Goal: Task Accomplishment & Management: Use online tool/utility

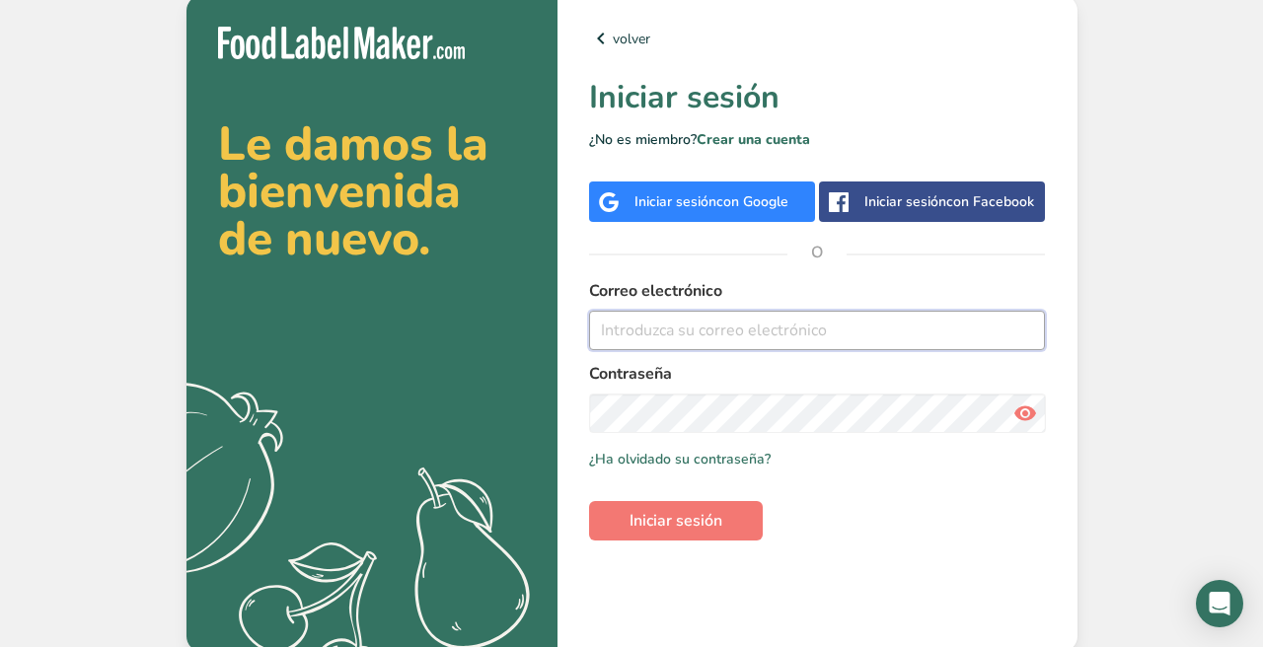
click at [739, 340] on input "email" at bounding box center [817, 330] width 457 height 39
type input "[EMAIL_ADDRESS][DOMAIN_NAME]"
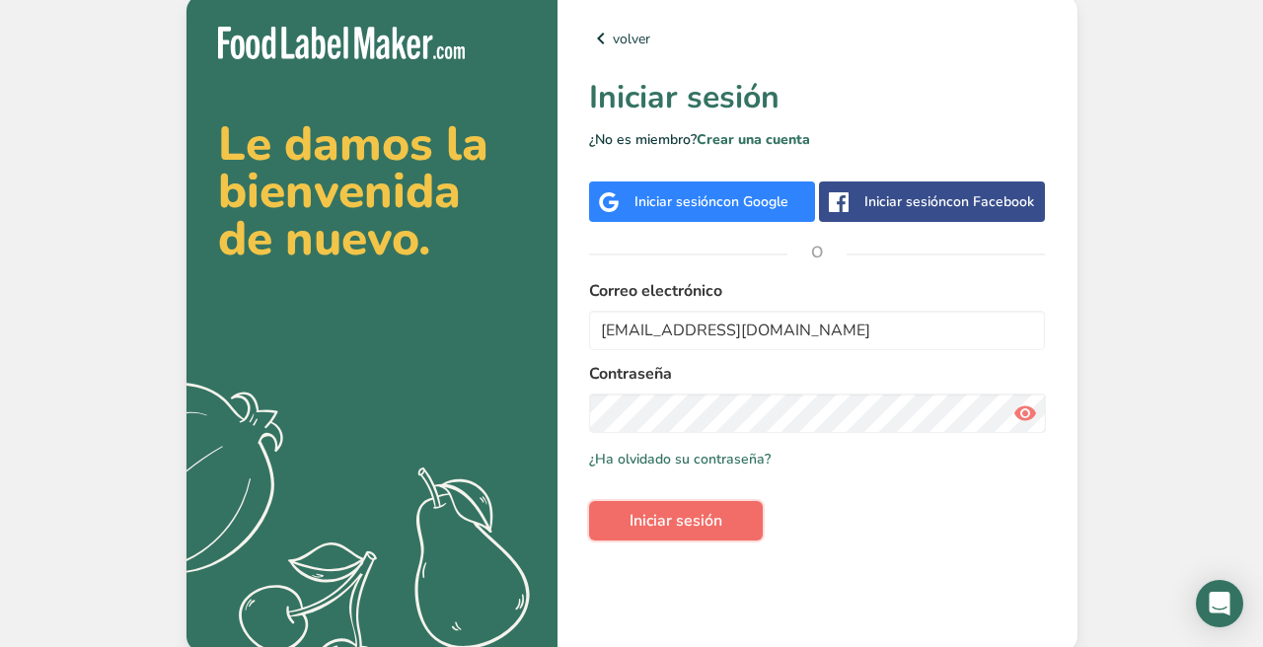
click at [712, 516] on span "Iniciar sesión" at bounding box center [676, 521] width 93 height 24
click at [1021, 422] on icon at bounding box center [1025, 414] width 24 height 36
click at [634, 37] on link "volver" at bounding box center [817, 39] width 457 height 24
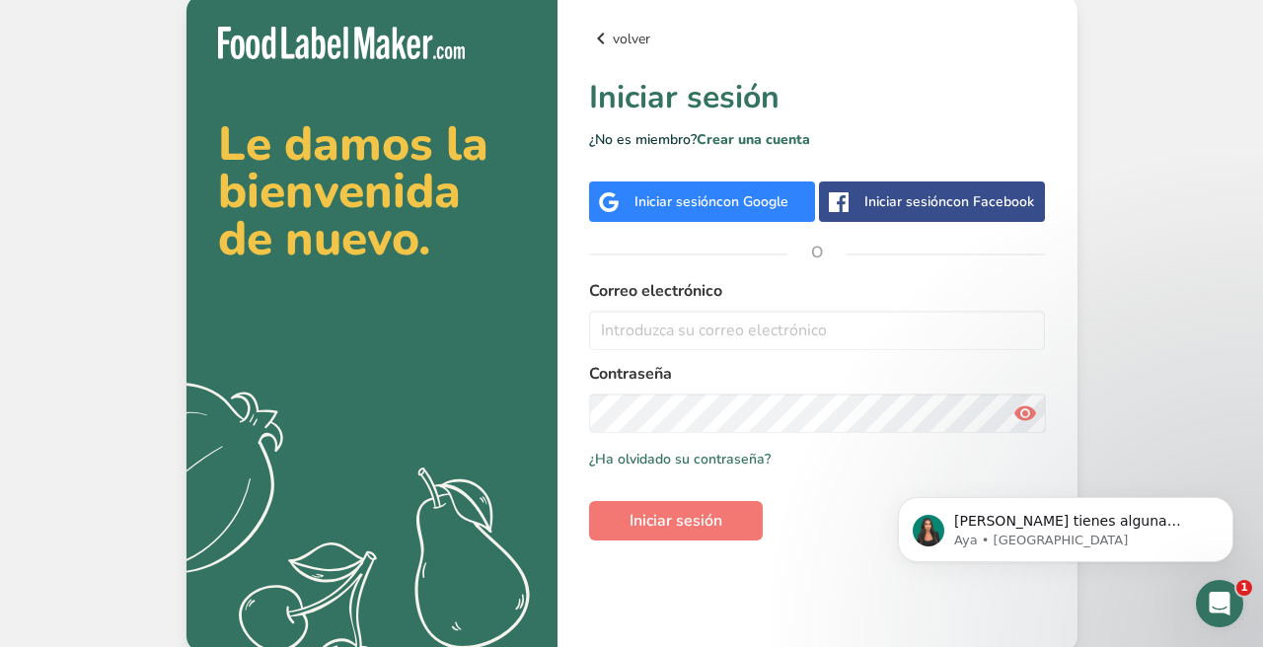
click at [628, 35] on link "volver" at bounding box center [817, 39] width 457 height 24
click at [730, 203] on span "con Google" at bounding box center [752, 201] width 72 height 19
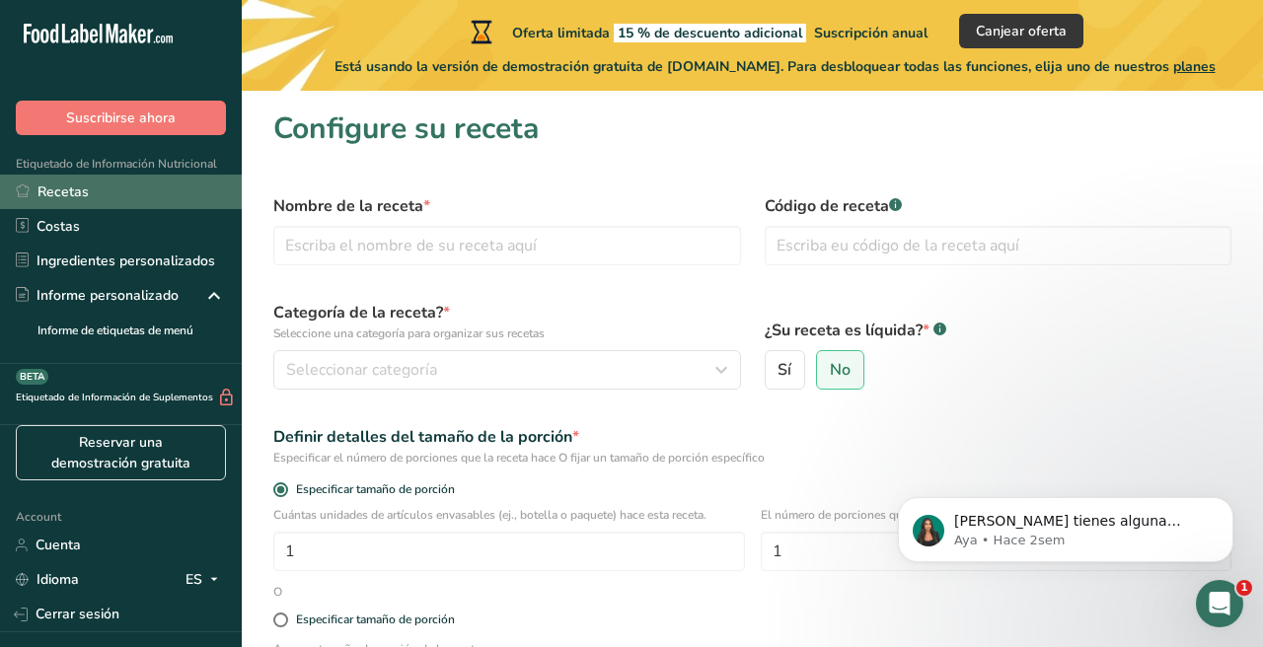
click at [217, 187] on link "Recetas" at bounding box center [121, 192] width 242 height 35
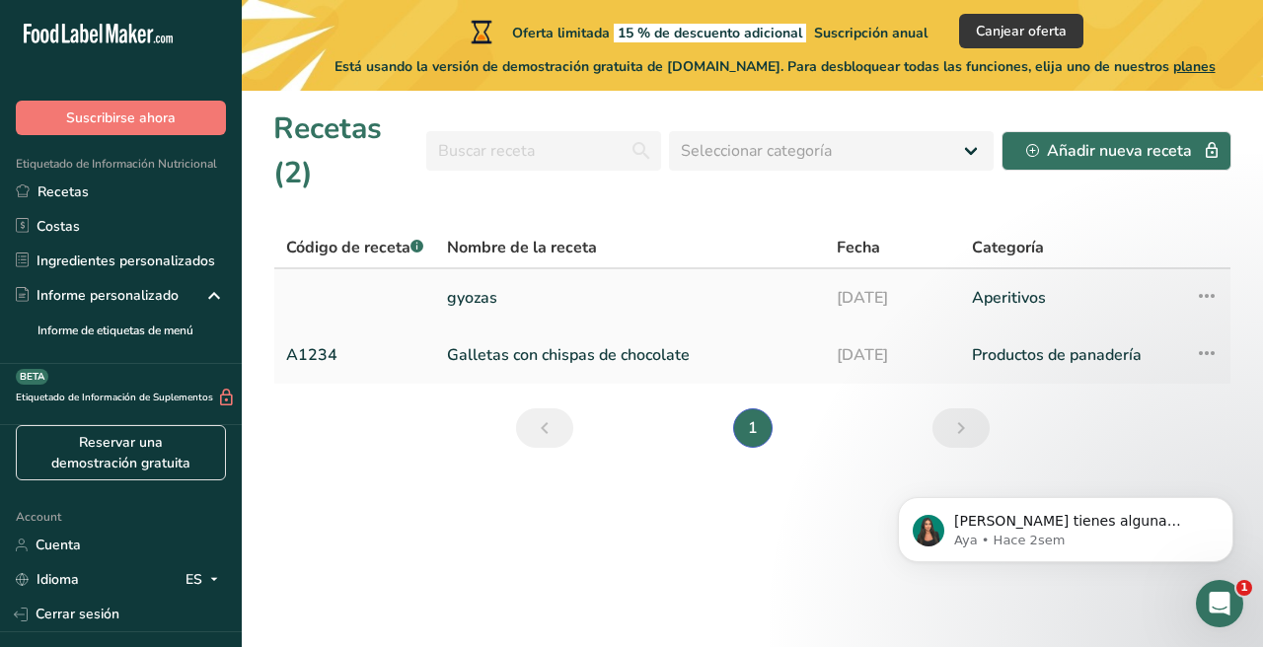
click at [599, 277] on link "gyozas" at bounding box center [630, 297] width 366 height 41
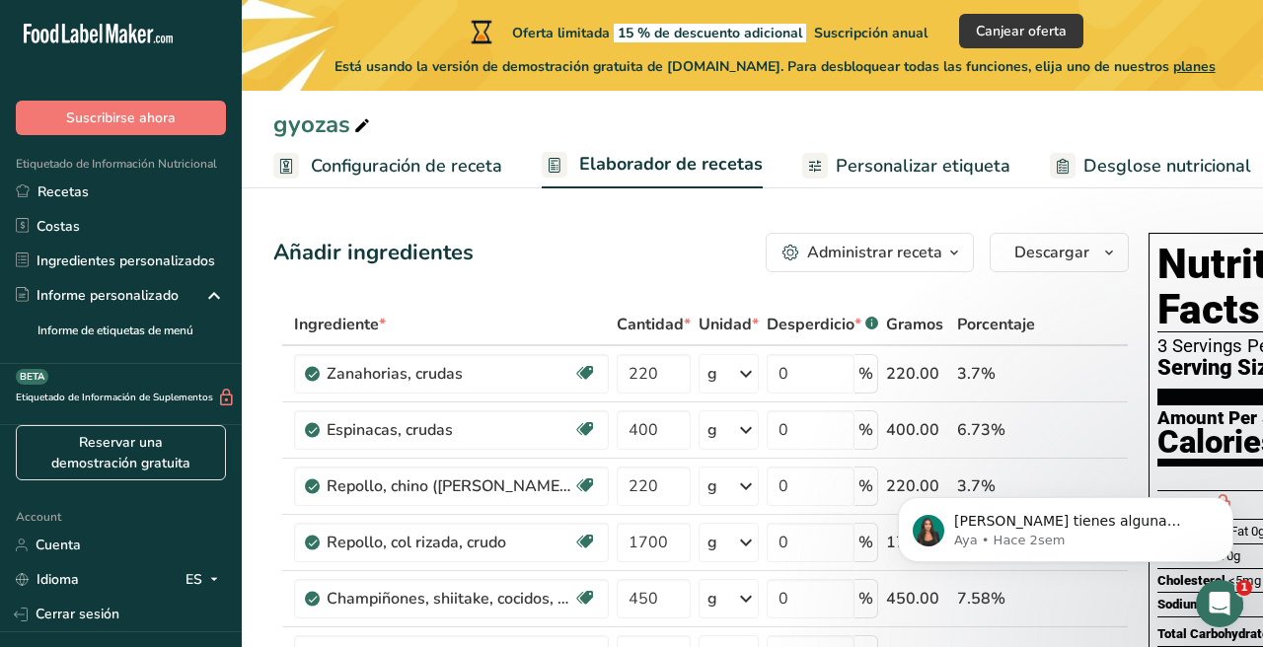
click at [882, 256] on div "Administrar receta" at bounding box center [874, 253] width 135 height 24
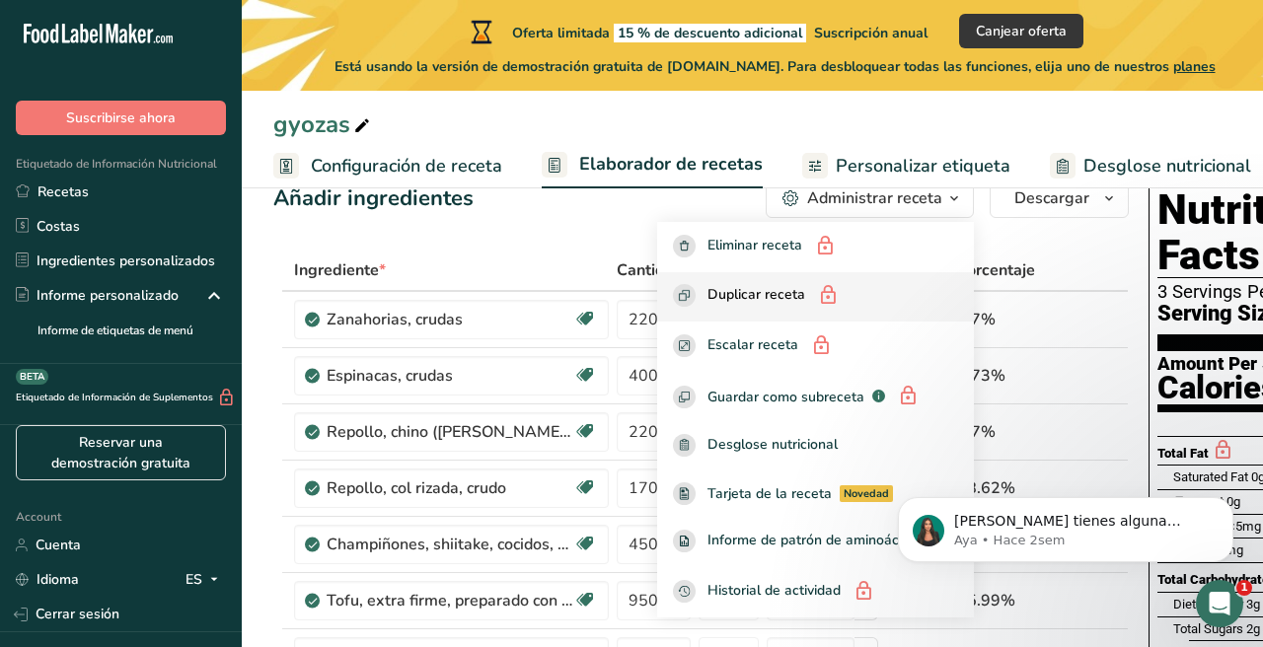
scroll to position [35, 0]
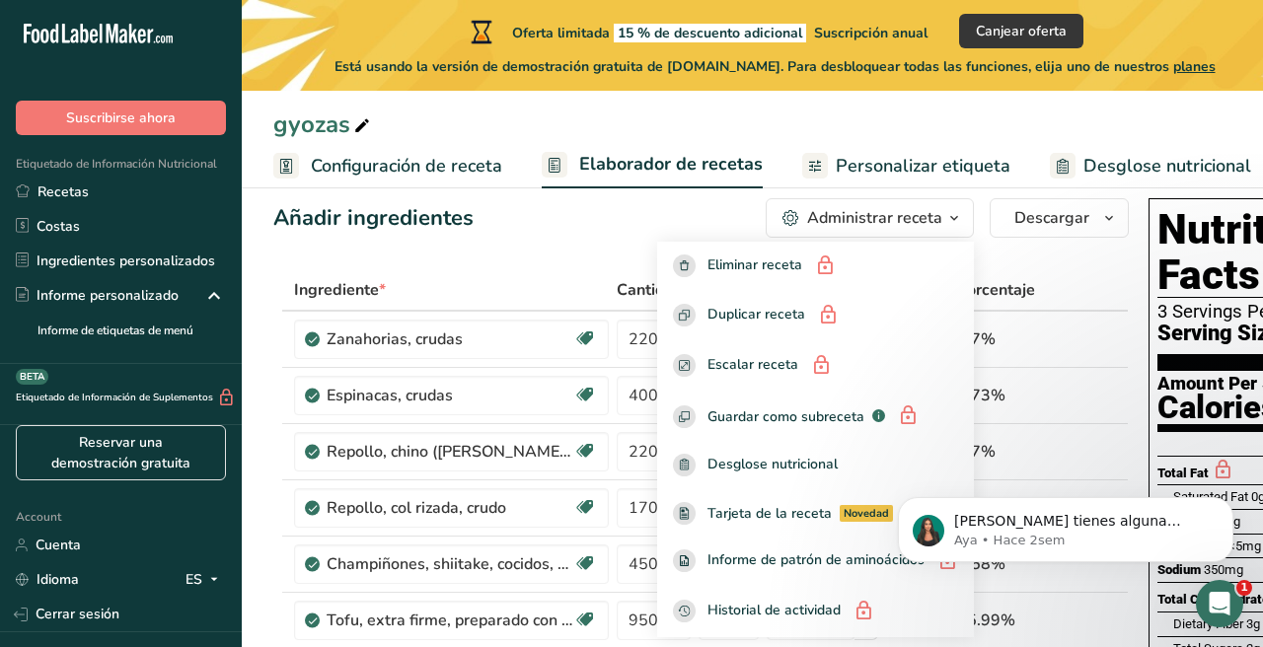
click at [935, 174] on span "Personalizar etiqueta" at bounding box center [923, 166] width 175 height 27
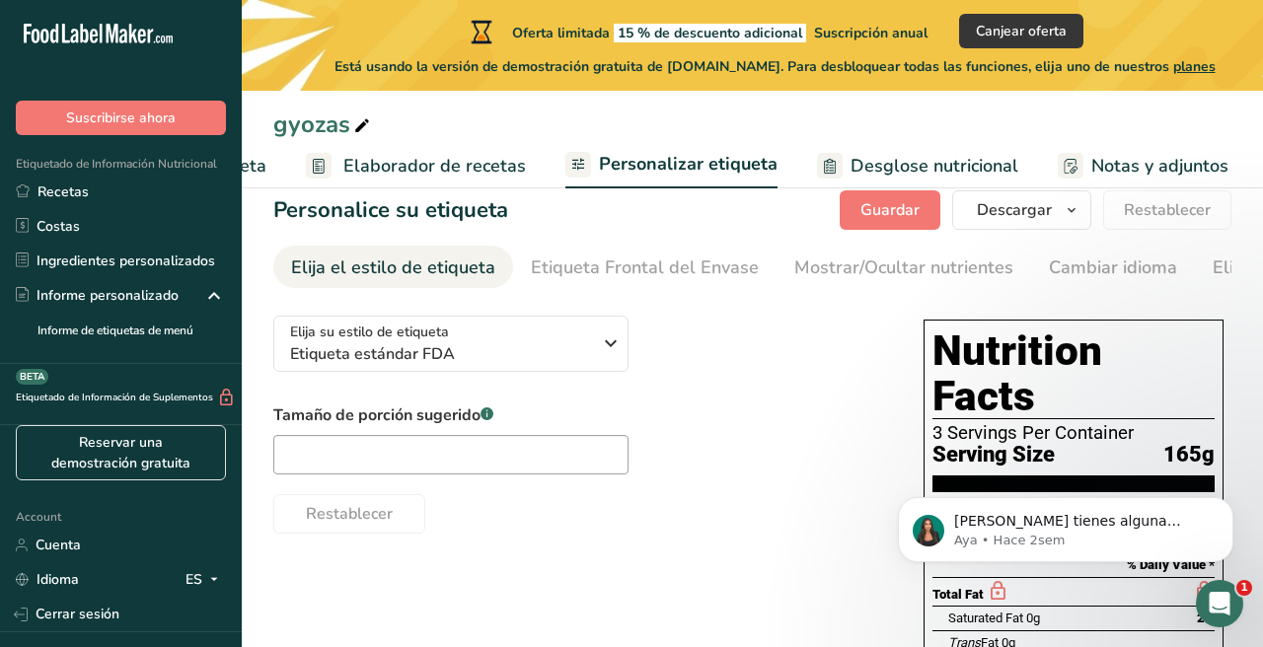
scroll to position [0, 458]
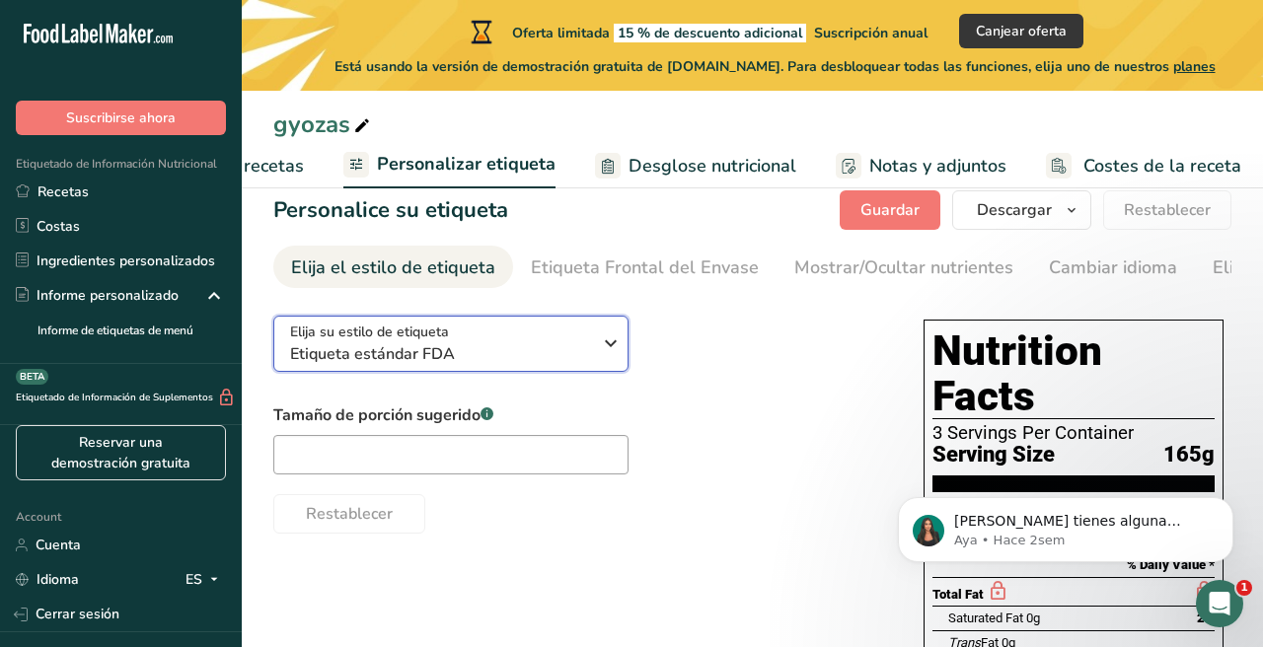
click at [611, 354] on icon "button" at bounding box center [611, 344] width 24 height 36
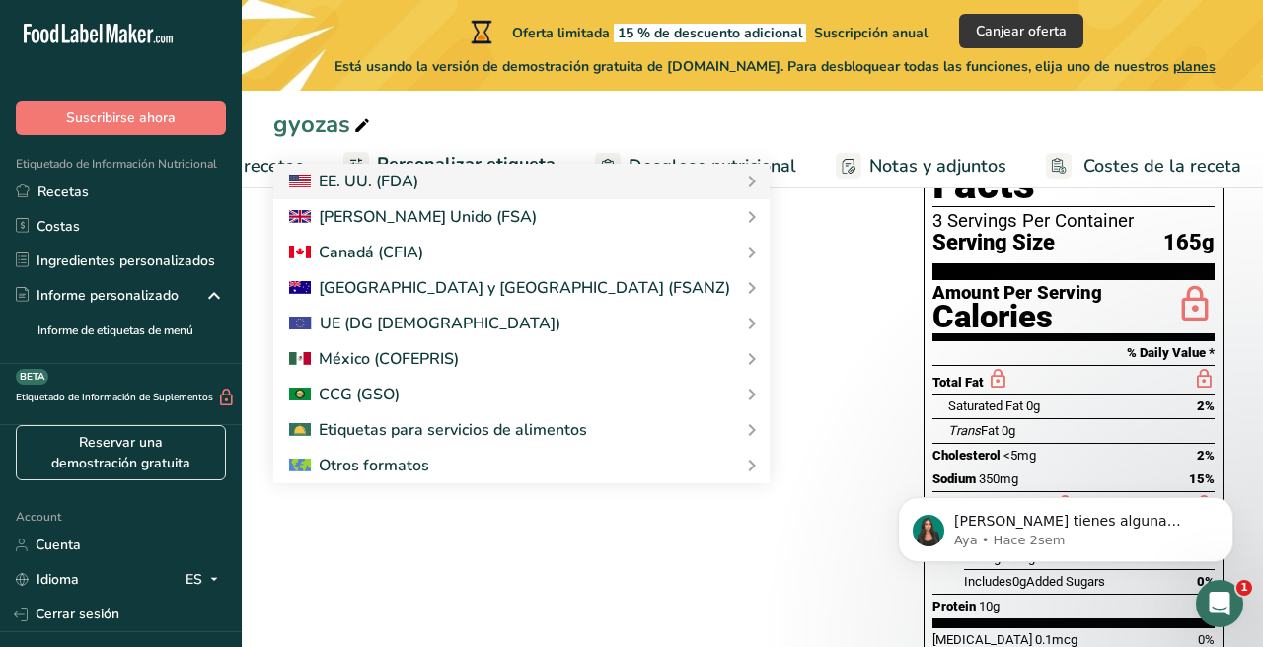
scroll to position [250, 0]
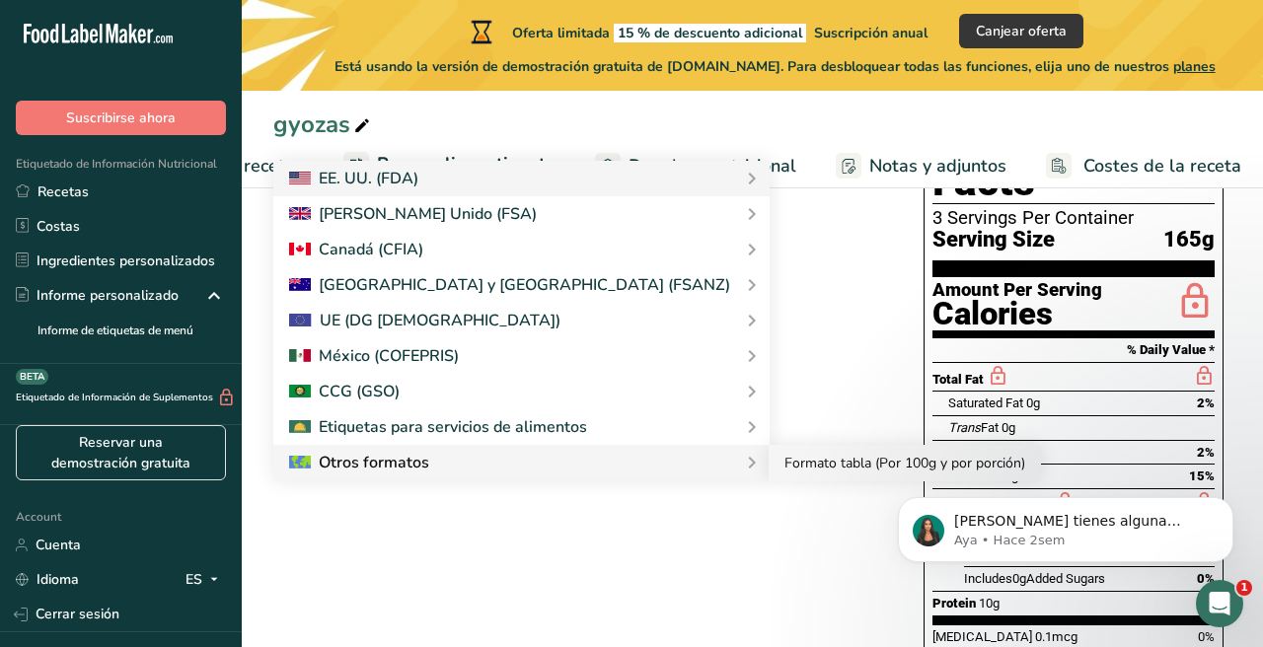
click at [769, 460] on link "Formato tabla (Por 100g y por porción)" at bounding box center [905, 463] width 272 height 37
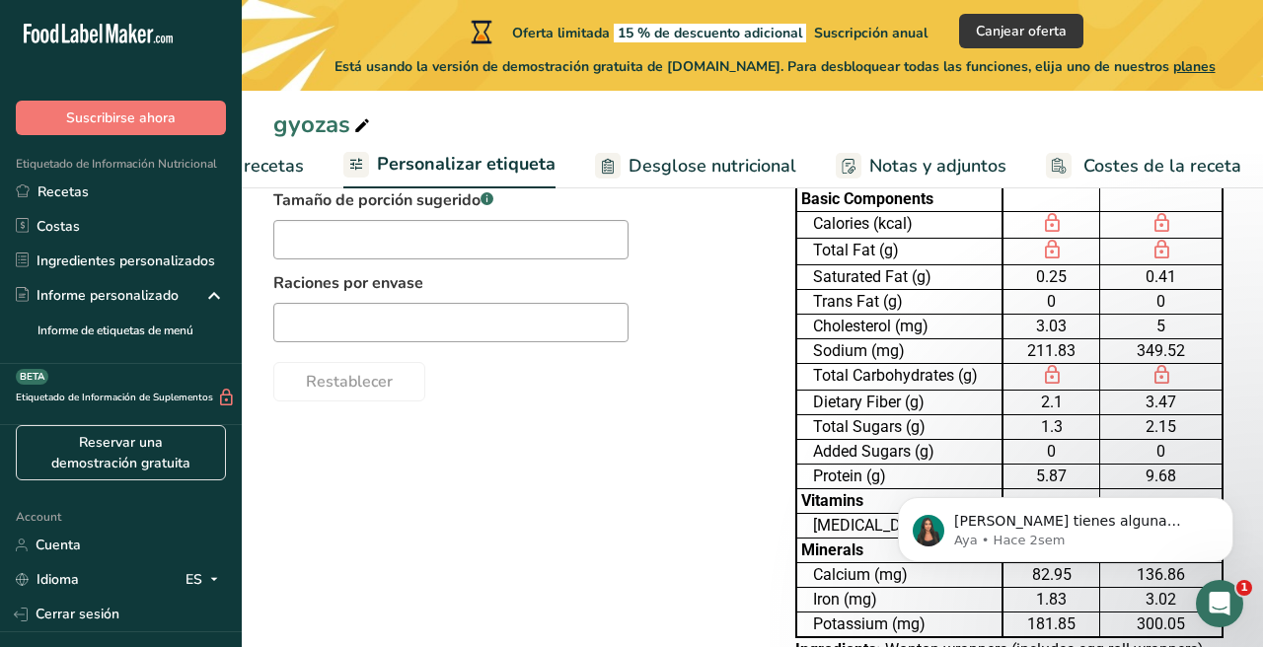
scroll to position [0, 0]
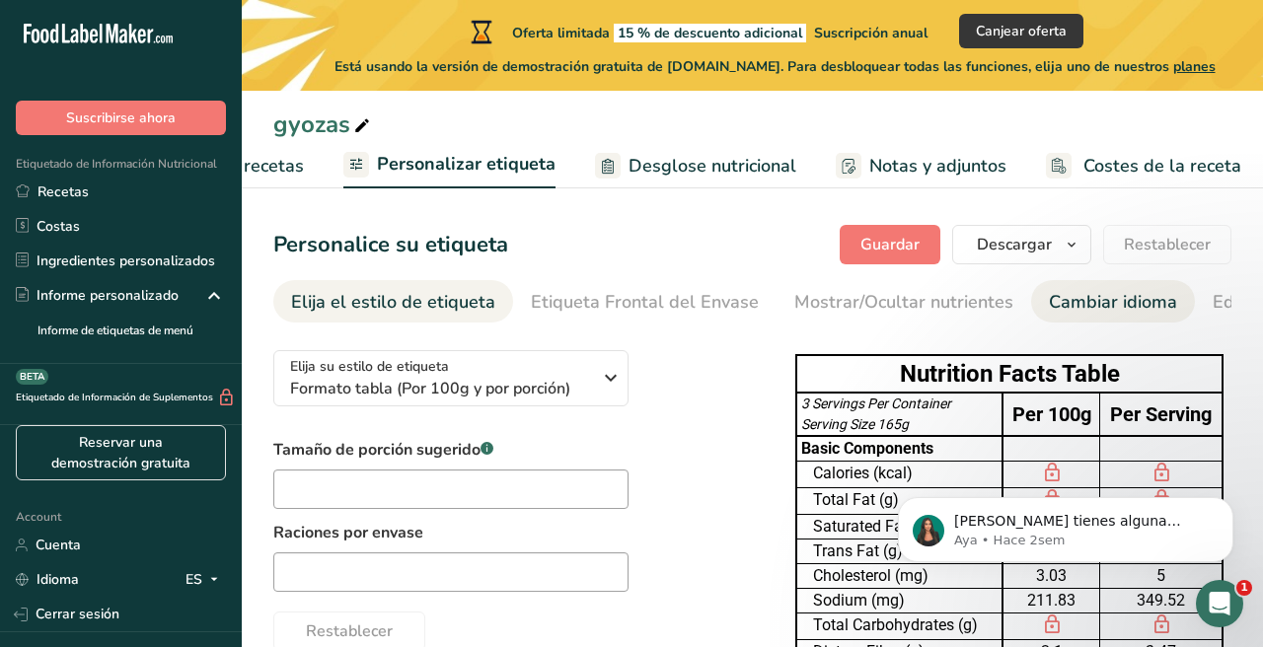
click at [1076, 304] on div "Cambiar idioma" at bounding box center [1113, 302] width 128 height 27
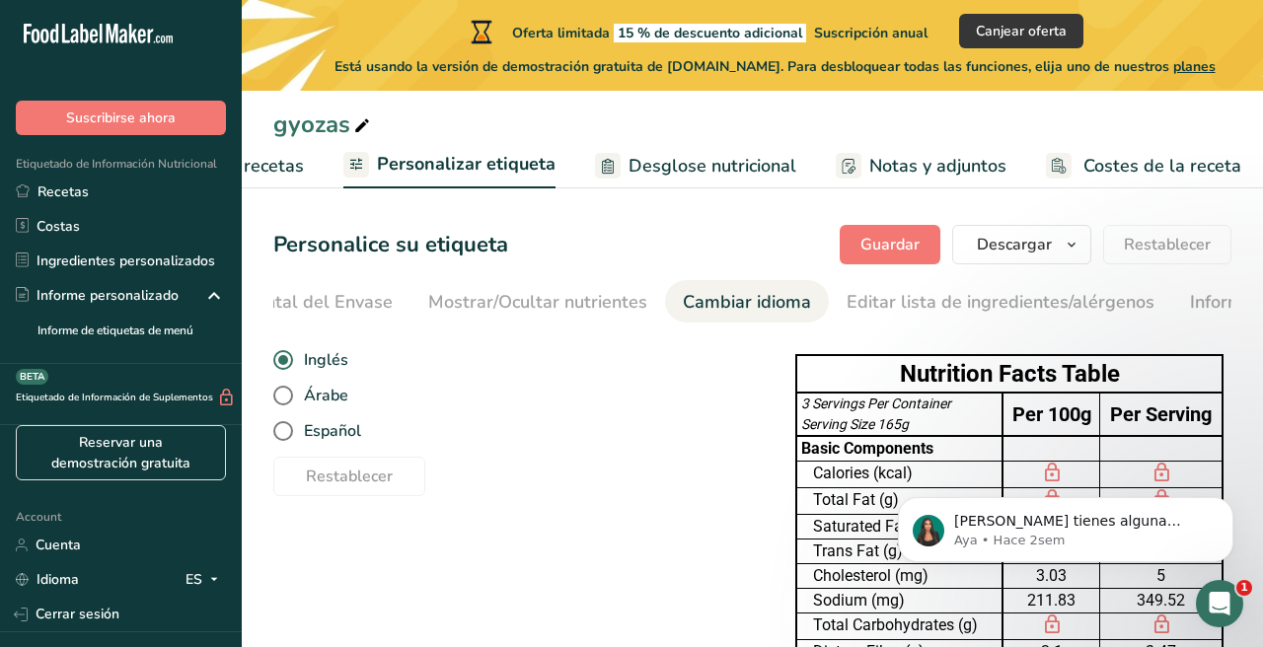
scroll to position [0, 575]
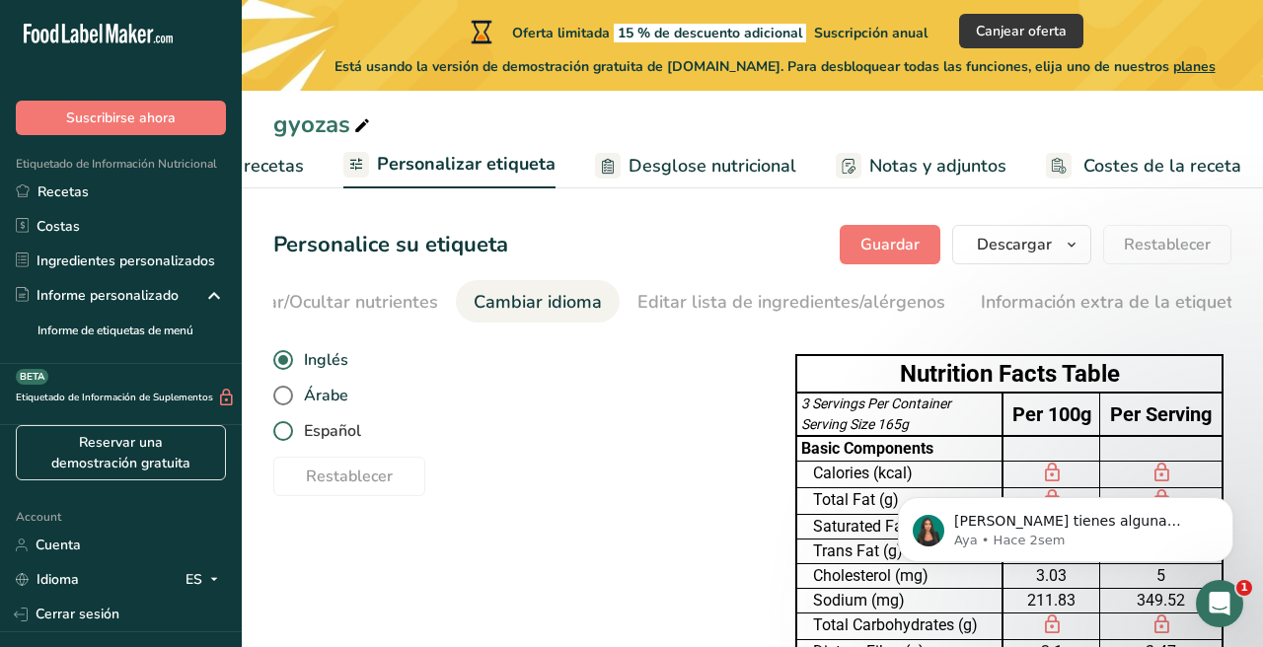
click at [330, 428] on span "Español" at bounding box center [327, 431] width 68 height 20
click at [286, 428] on input "Español" at bounding box center [279, 431] width 13 height 13
radio input "true"
radio input "false"
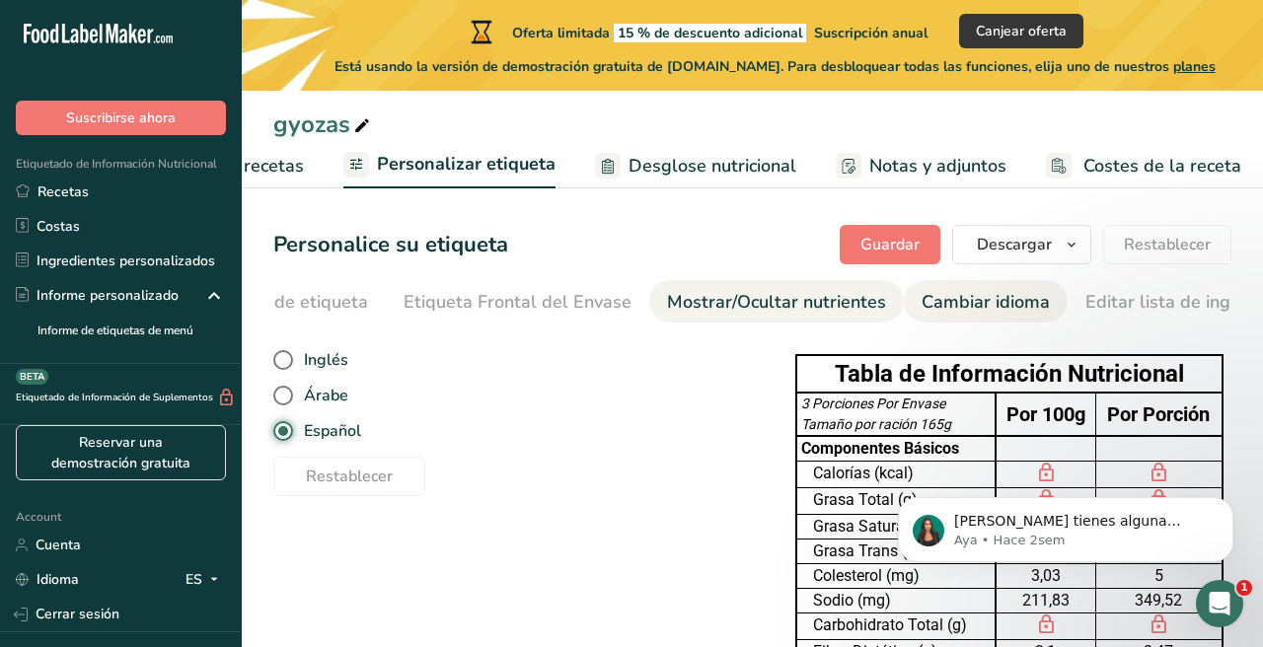
scroll to position [0, 124]
click at [469, 159] on span "Personalizar etiqueta" at bounding box center [466, 164] width 179 height 27
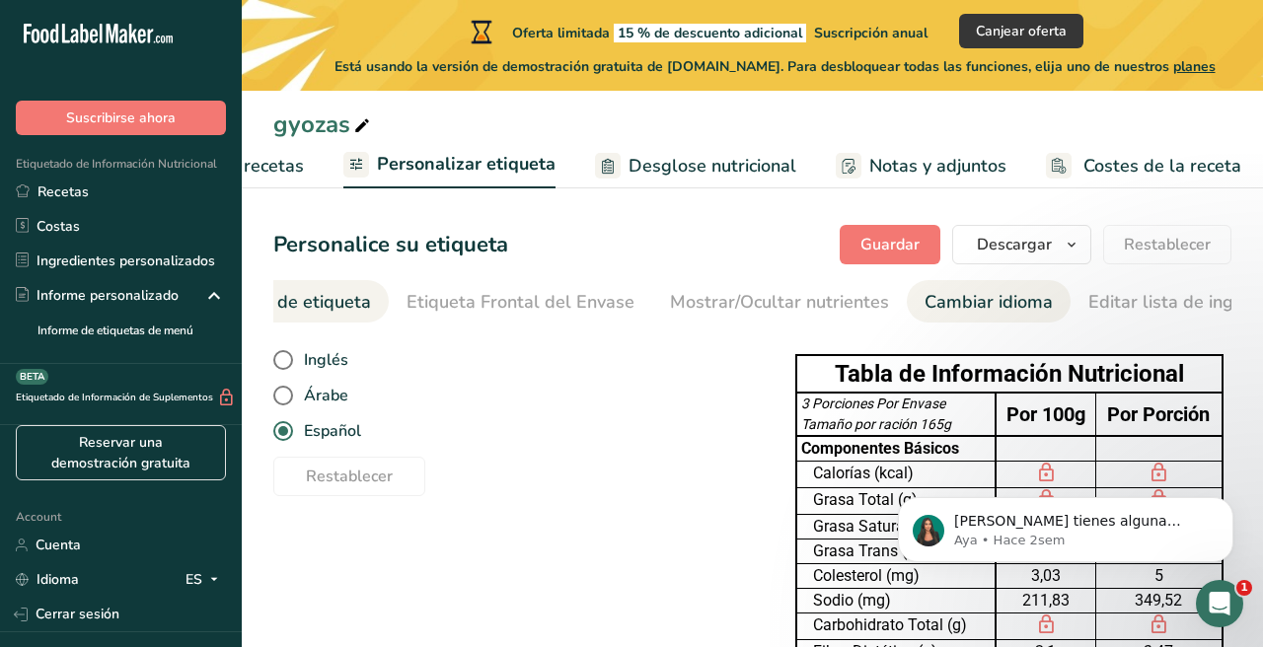
scroll to position [0, 0]
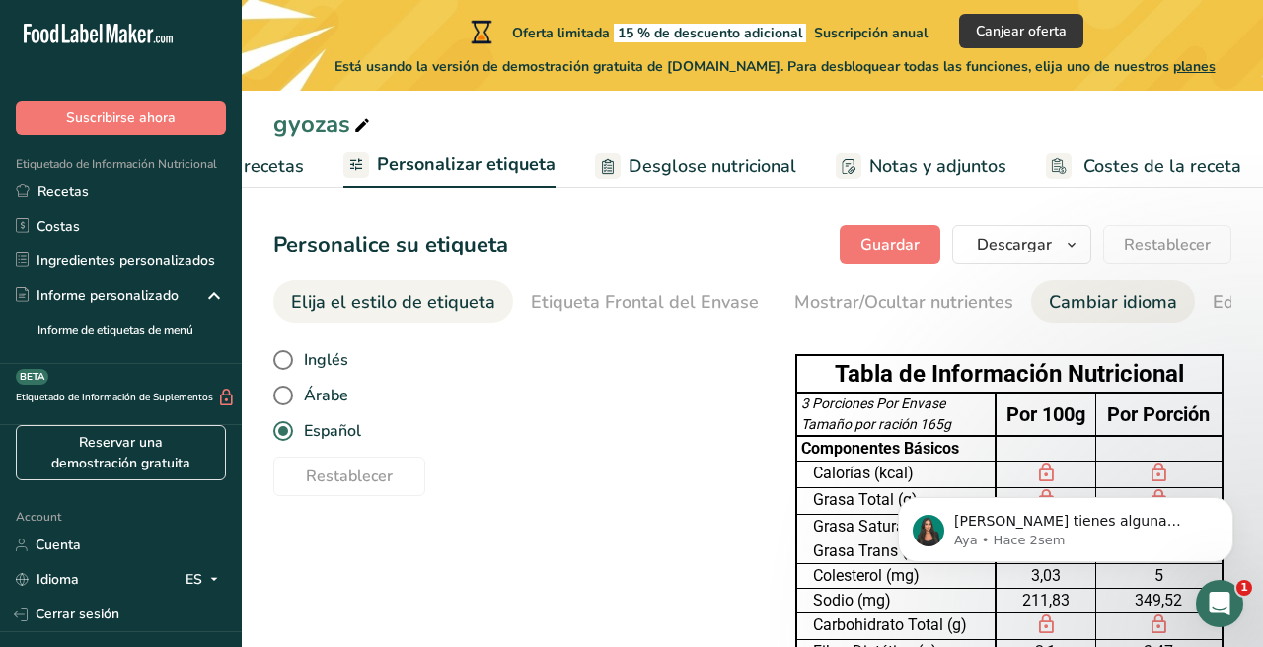
click at [420, 303] on div "Elija el estilo de etiqueta" at bounding box center [393, 302] width 204 height 27
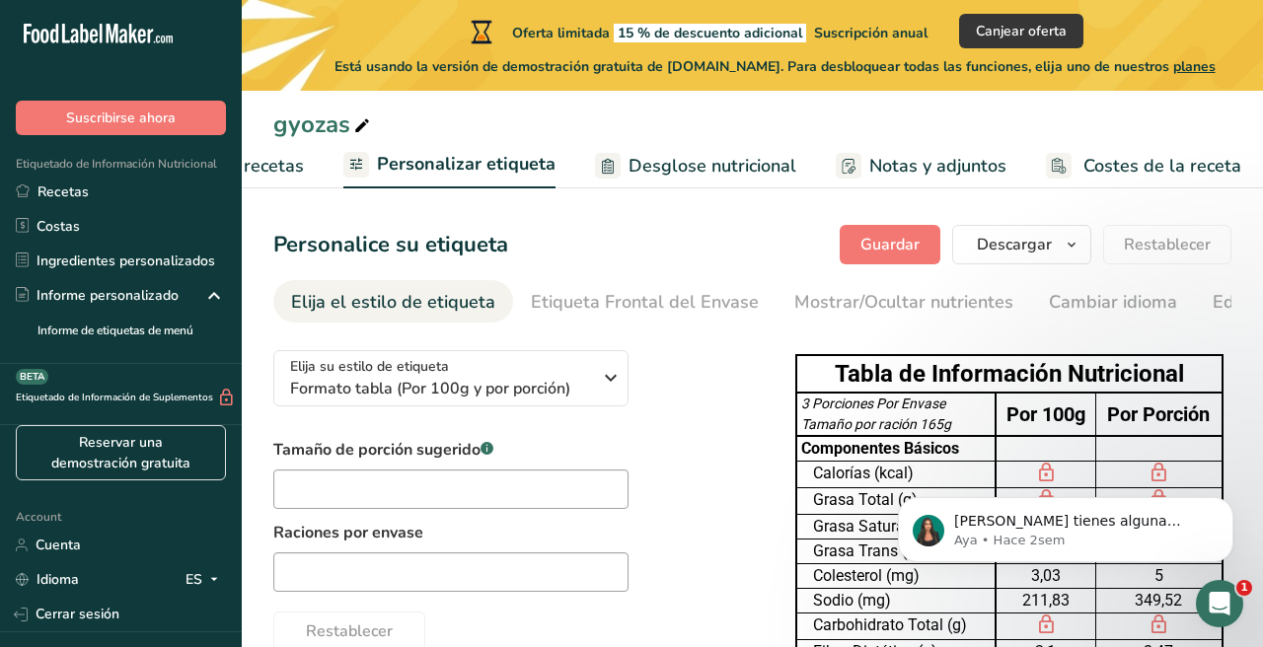
click at [290, 164] on span "Elaborador de recetas" at bounding box center [212, 166] width 183 height 27
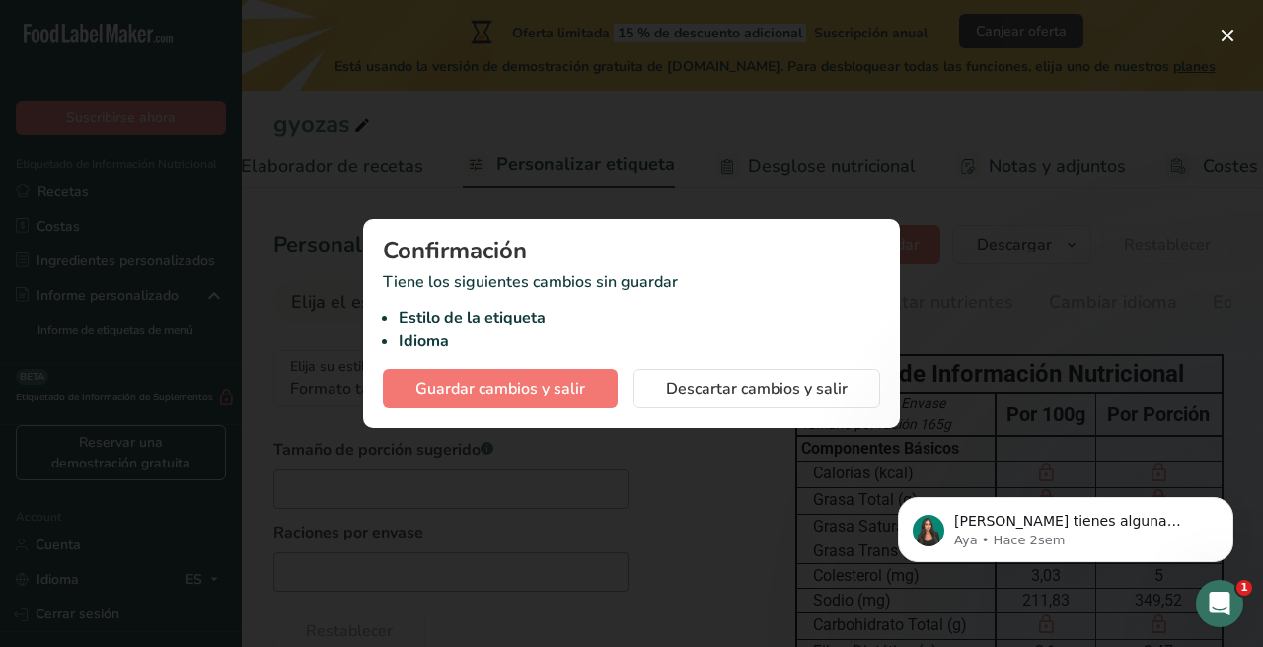
scroll to position [0, 274]
click at [537, 406] on button "Guardar cambios y salir" at bounding box center [500, 388] width 235 height 39
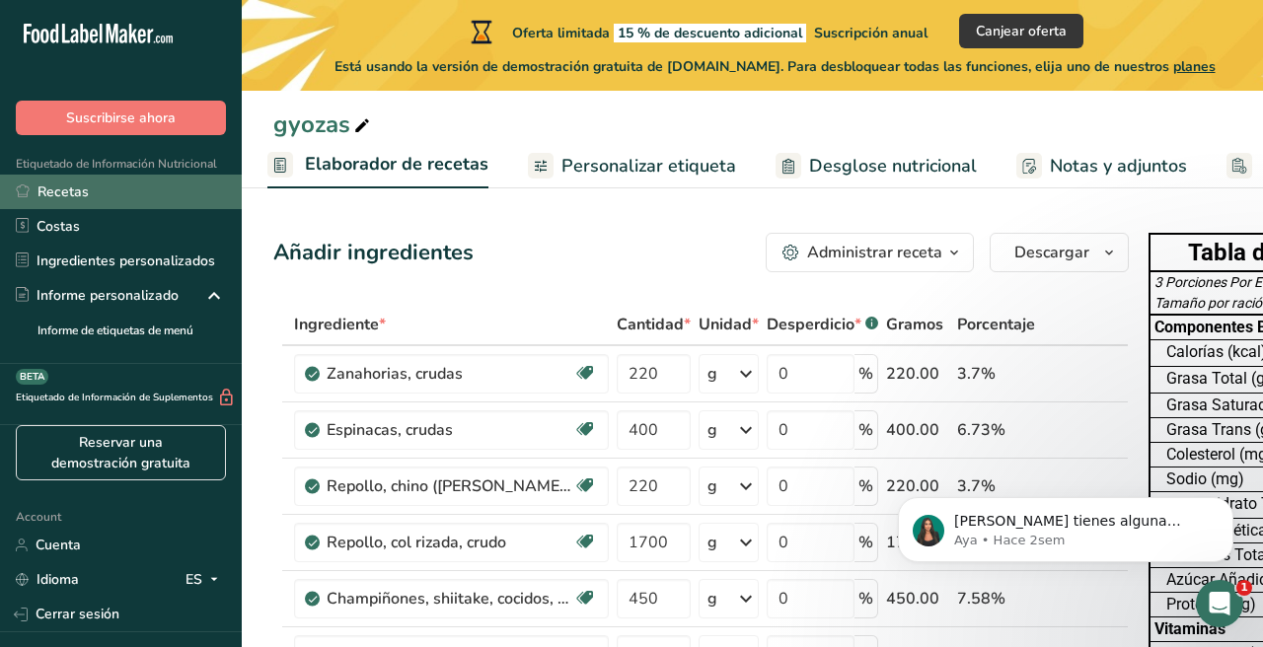
click at [137, 189] on link "Recetas" at bounding box center [121, 192] width 242 height 35
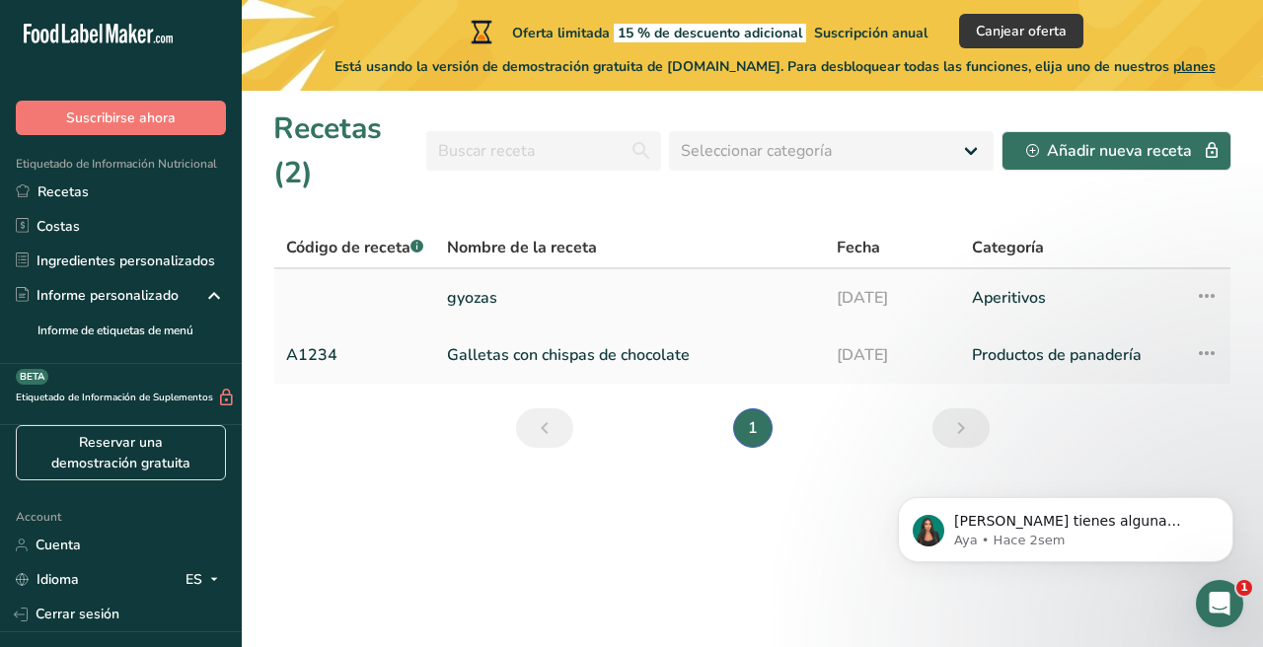
click at [475, 277] on link "gyozas" at bounding box center [630, 297] width 366 height 41
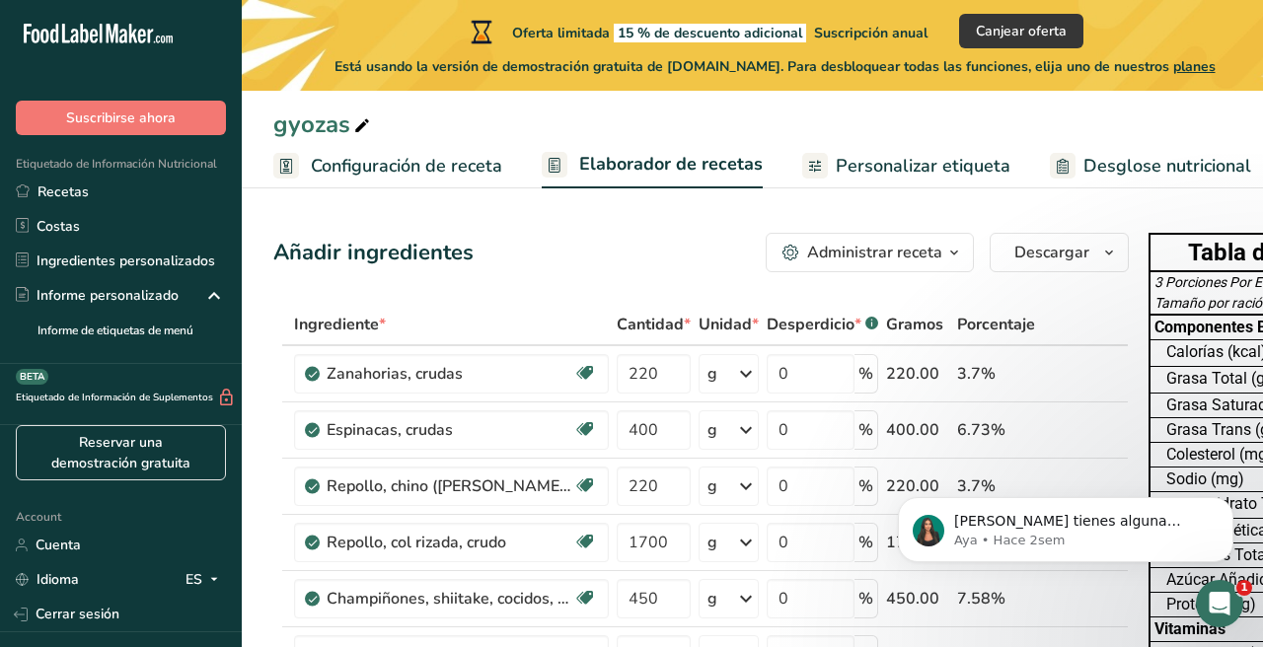
click at [927, 157] on span "Personalizar etiqueta" at bounding box center [923, 166] width 175 height 27
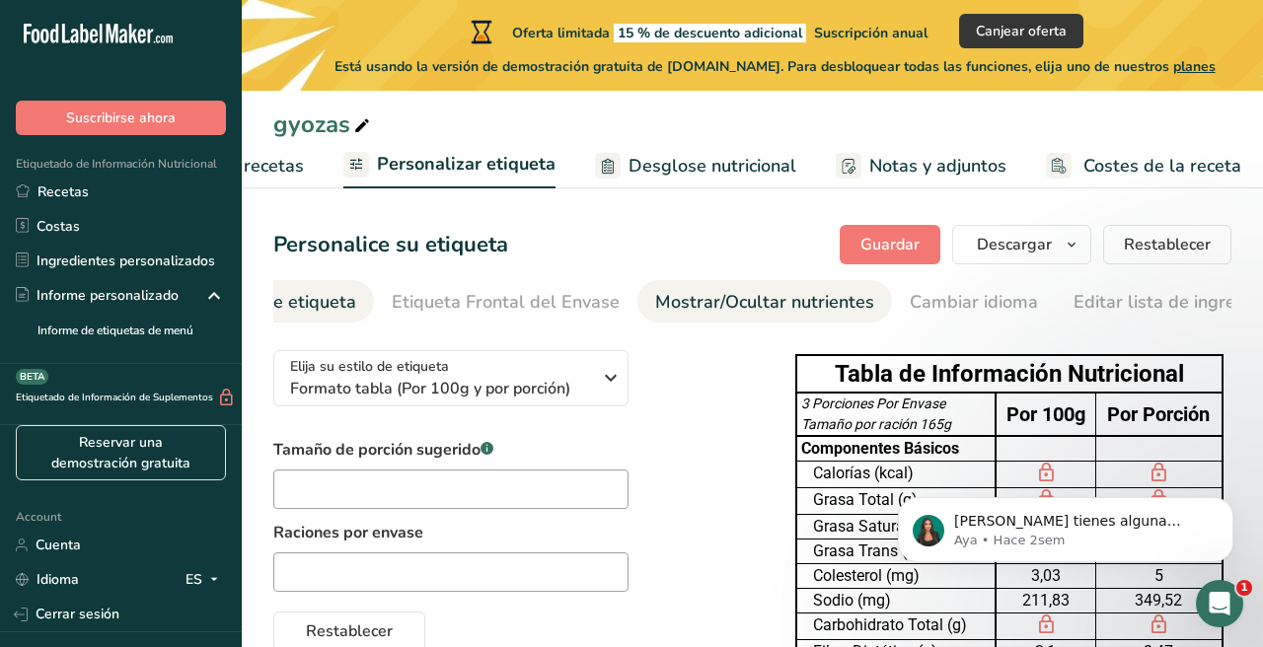
scroll to position [0, 154]
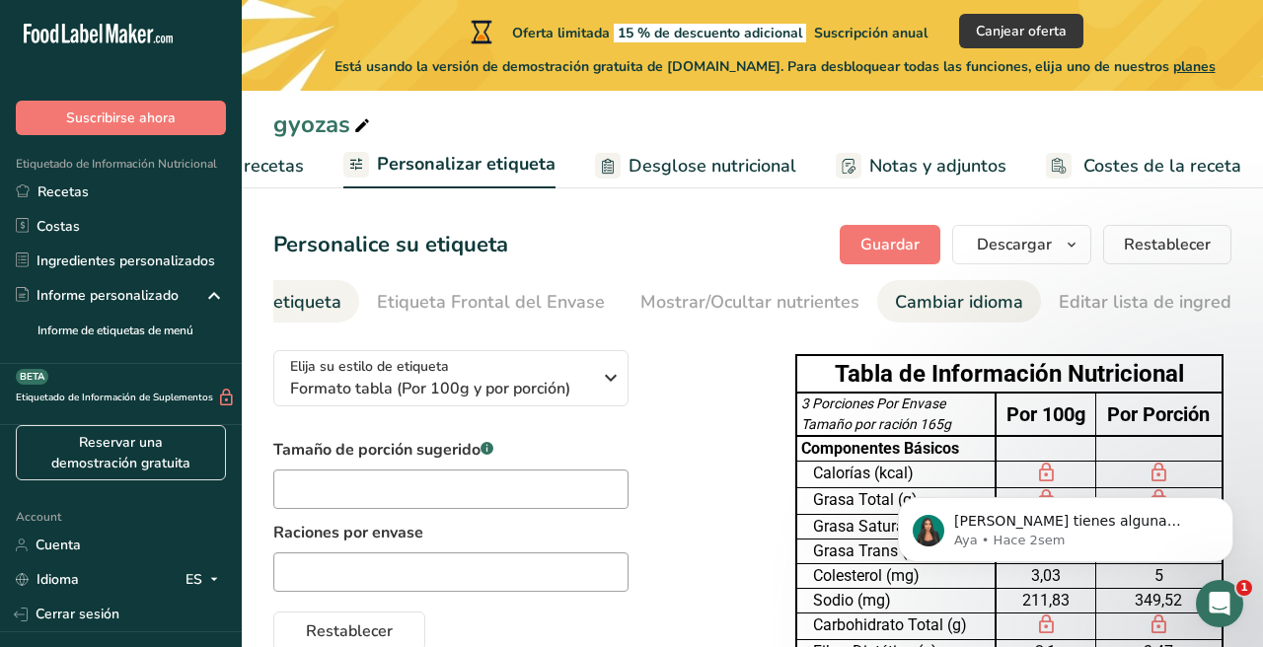
click at [911, 304] on div "Cambiar idioma" at bounding box center [959, 302] width 128 height 27
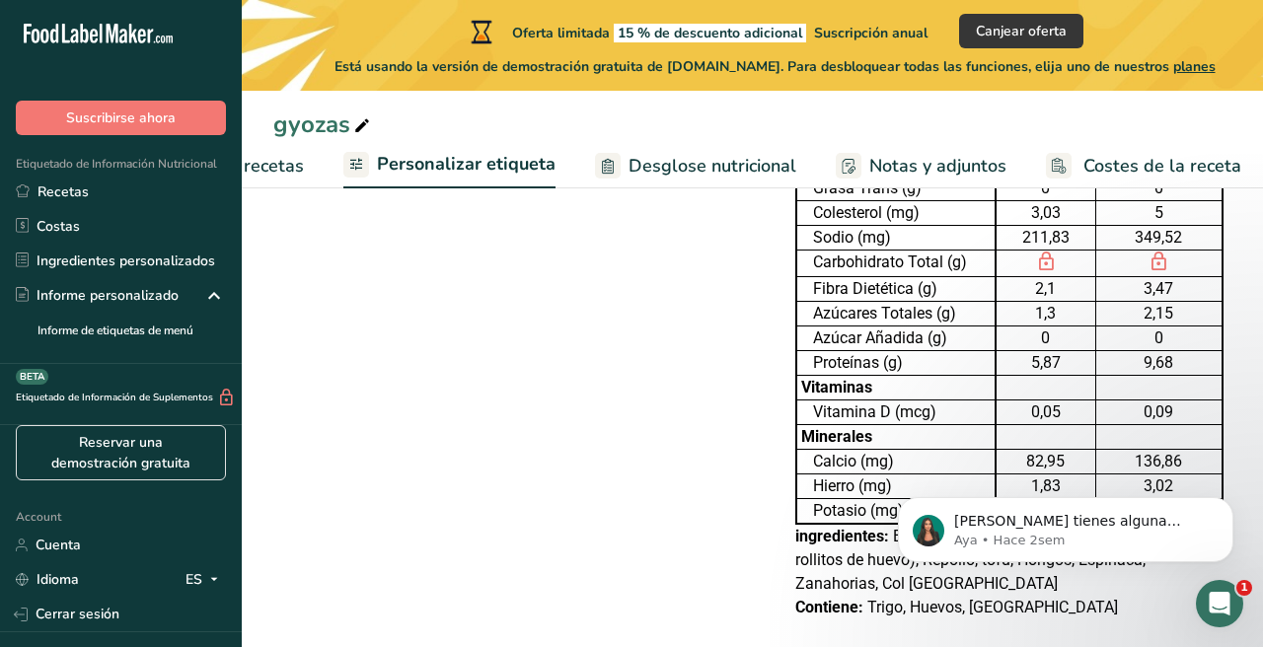
scroll to position [364, 0]
